Goal: Feedback & Contribution: Contribute content

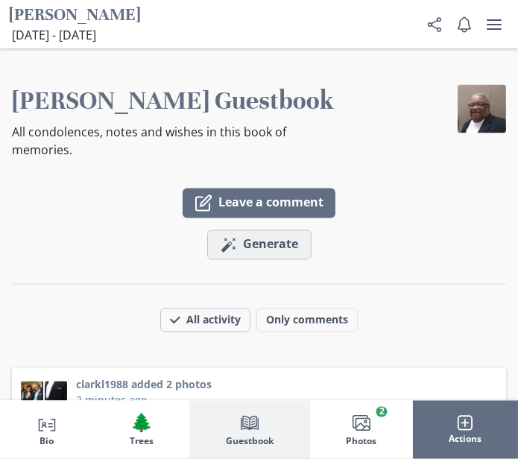
scroll to position [2669, 0]
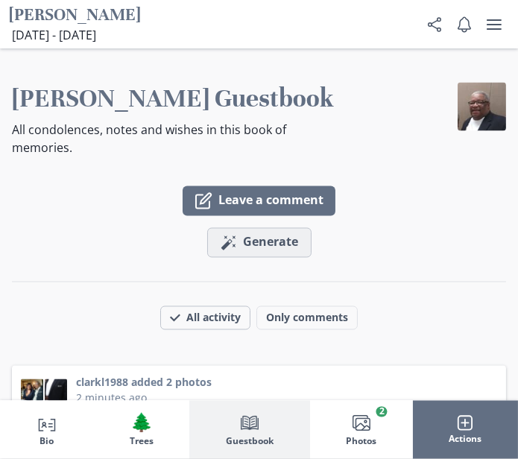
click at [302, 234] on button "Magic wand Generate comment Generate" at bounding box center [259, 243] width 104 height 30
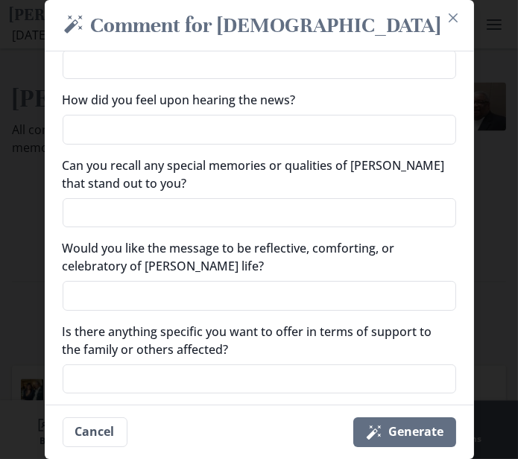
scroll to position [141, 0]
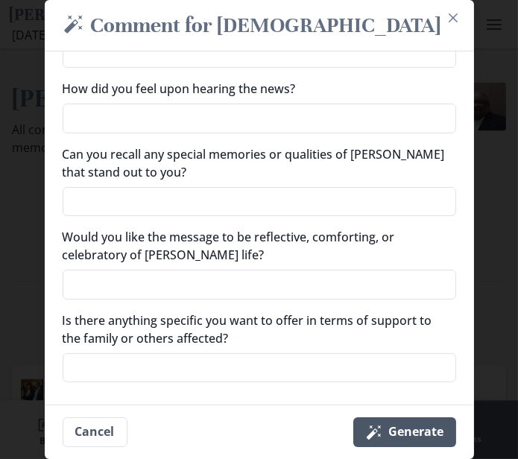
click at [379, 431] on icon "Magic wand" at bounding box center [374, 432] width 18 height 18
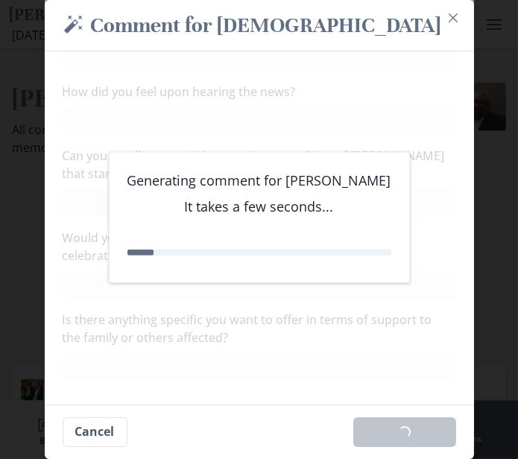
scroll to position [136, 0]
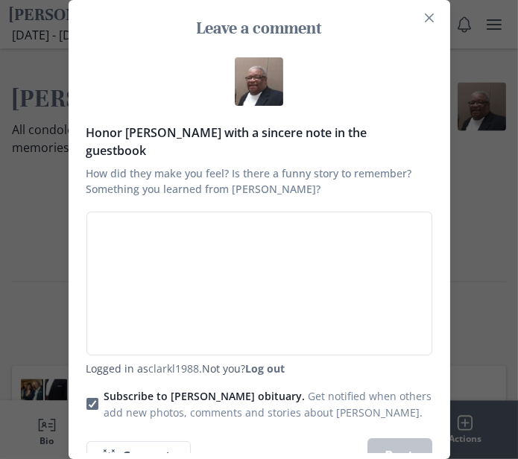
type textarea "[PERSON_NAME] will be deeply missed. My heartfelt condolences to the family dur…"
type textarea "x"
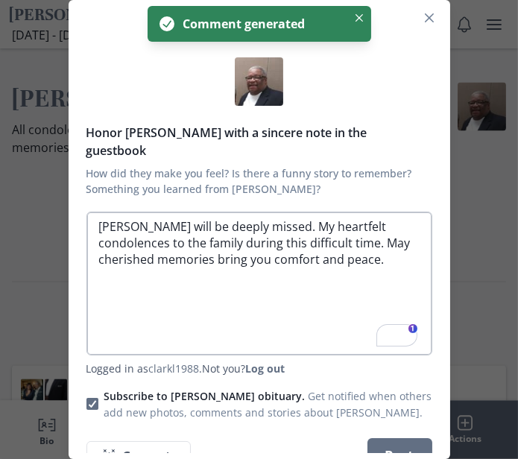
scroll to position [0, 0]
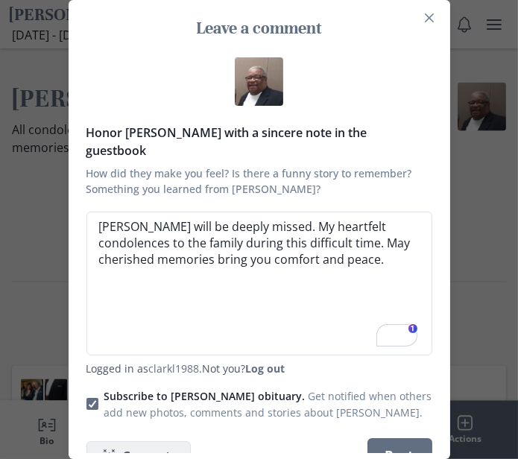
click at [165, 450] on span "Generate" at bounding box center [150, 457] width 55 height 14
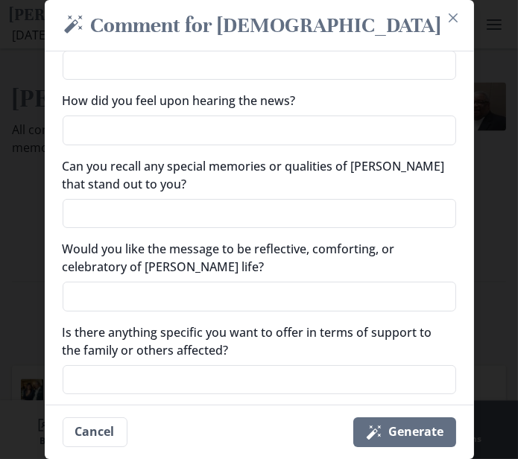
scroll to position [141, 0]
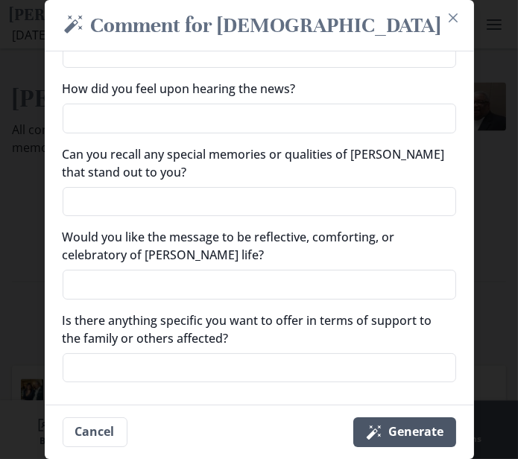
click at [418, 436] on button "Magic wand Generate" at bounding box center [404, 432] width 103 height 30
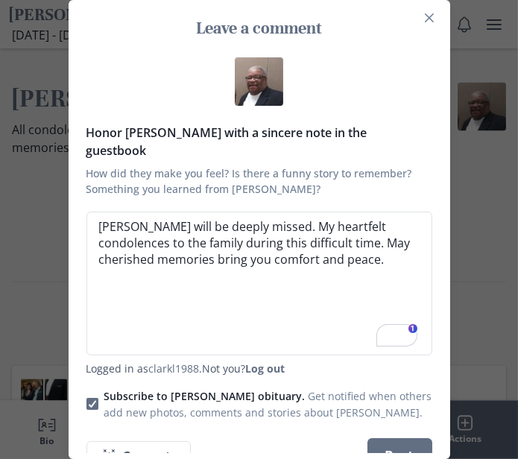
type textarea "[PERSON_NAME] will be deeply missed. My heartfelt condolences to the family dur…"
type textarea "x"
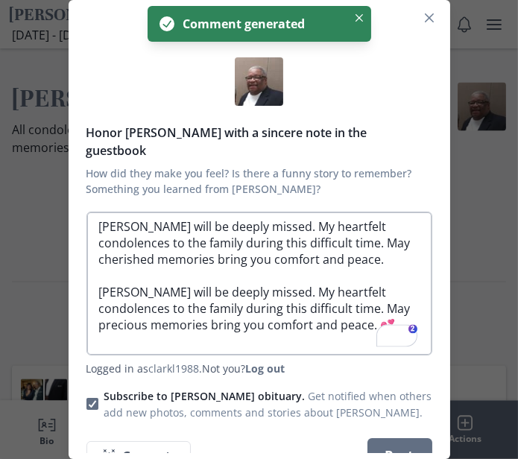
scroll to position [9, 0]
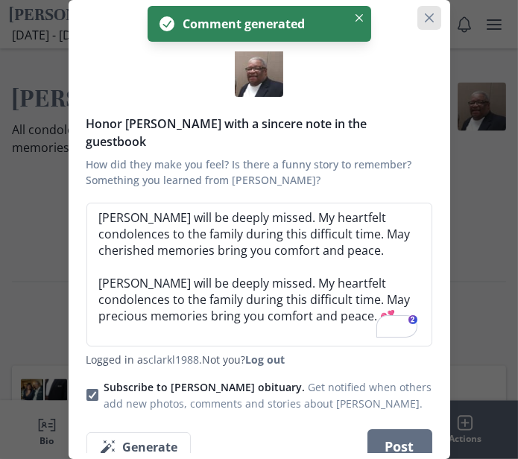
click at [436, 24] on button "Close" at bounding box center [429, 18] width 24 height 24
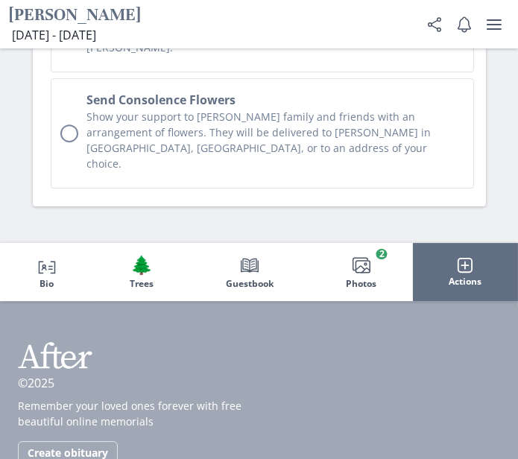
scroll to position [4923, 0]
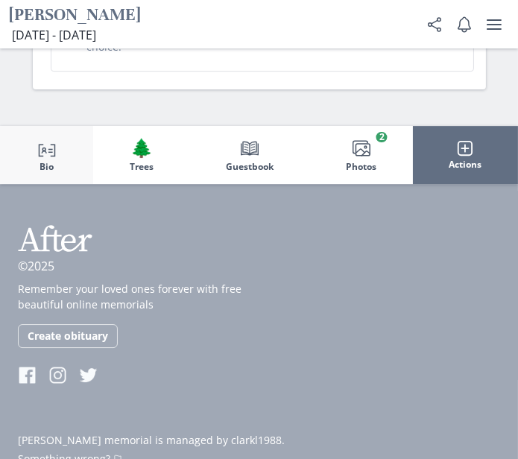
click at [34, 126] on button "Person profile Bio" at bounding box center [46, 155] width 93 height 58
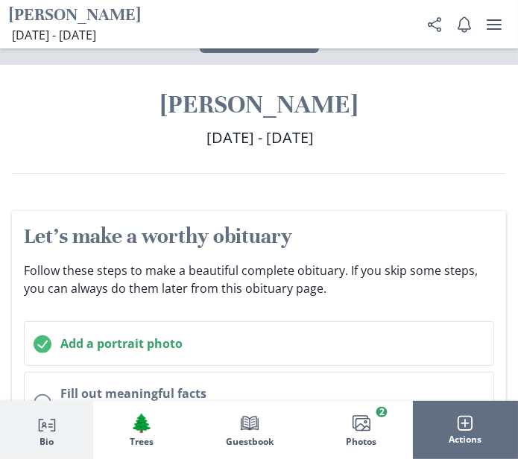
scroll to position [176, 0]
